Goal: Transaction & Acquisition: Purchase product/service

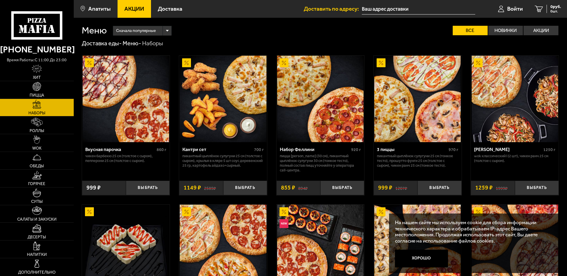
click at [397, 120] on img at bounding box center [417, 99] width 86 height 86
click at [402, 122] on img at bounding box center [417, 99] width 86 height 86
